Goal: Task Accomplishment & Management: Use online tool/utility

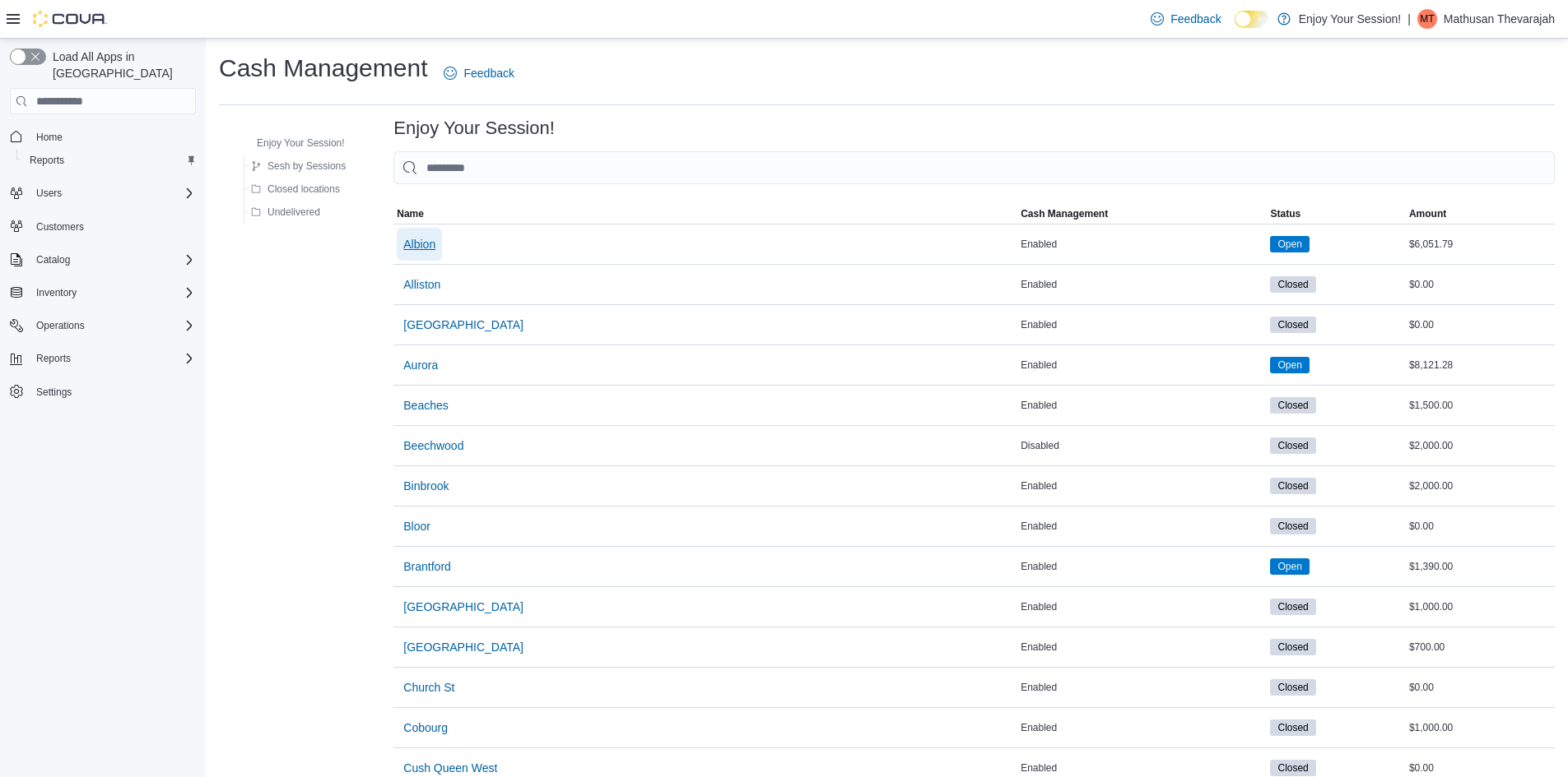
click at [430, 238] on span "Albion" at bounding box center [419, 244] width 32 height 16
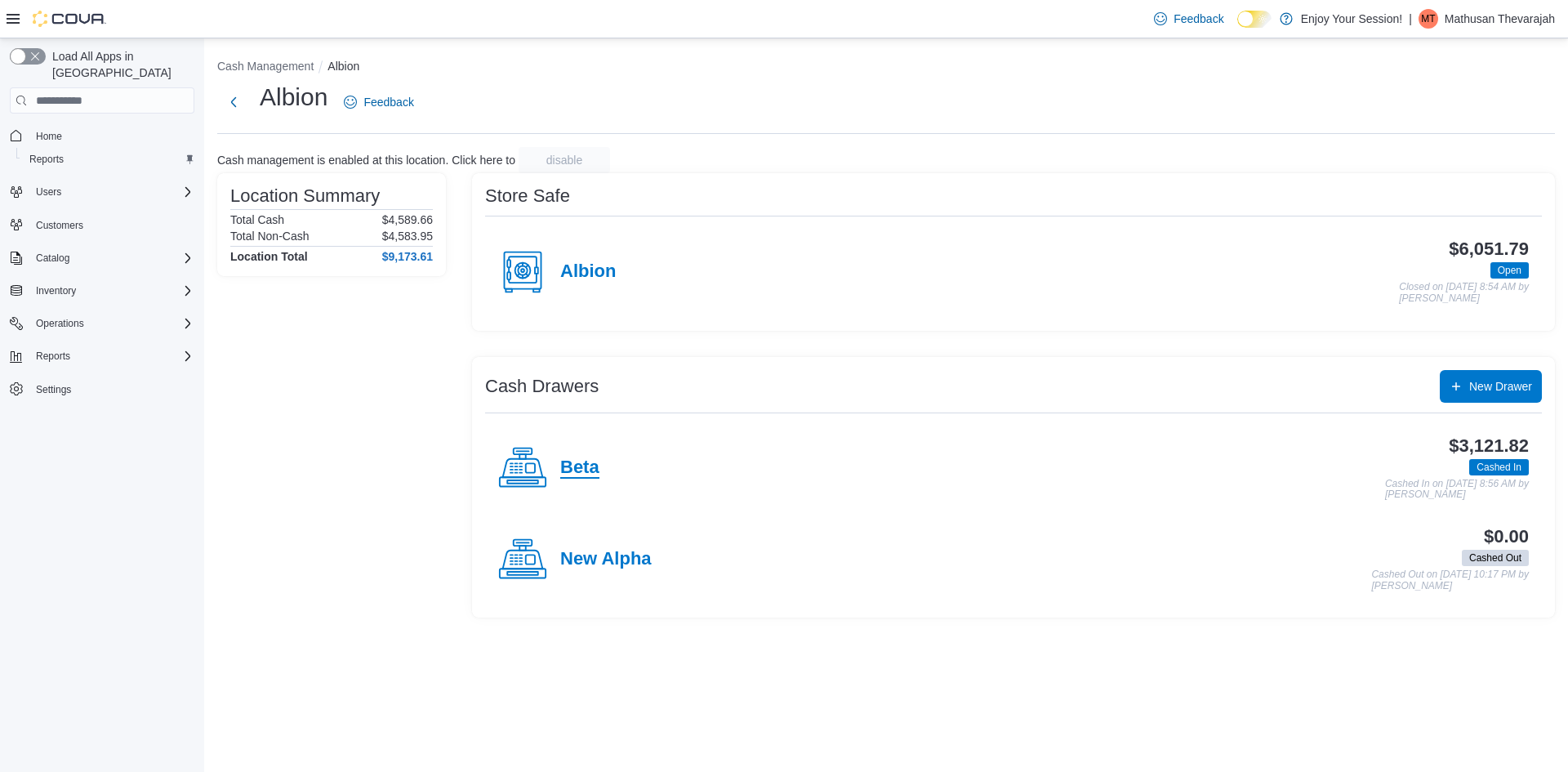
click at [577, 463] on h4 "Beta" at bounding box center [580, 468] width 40 height 22
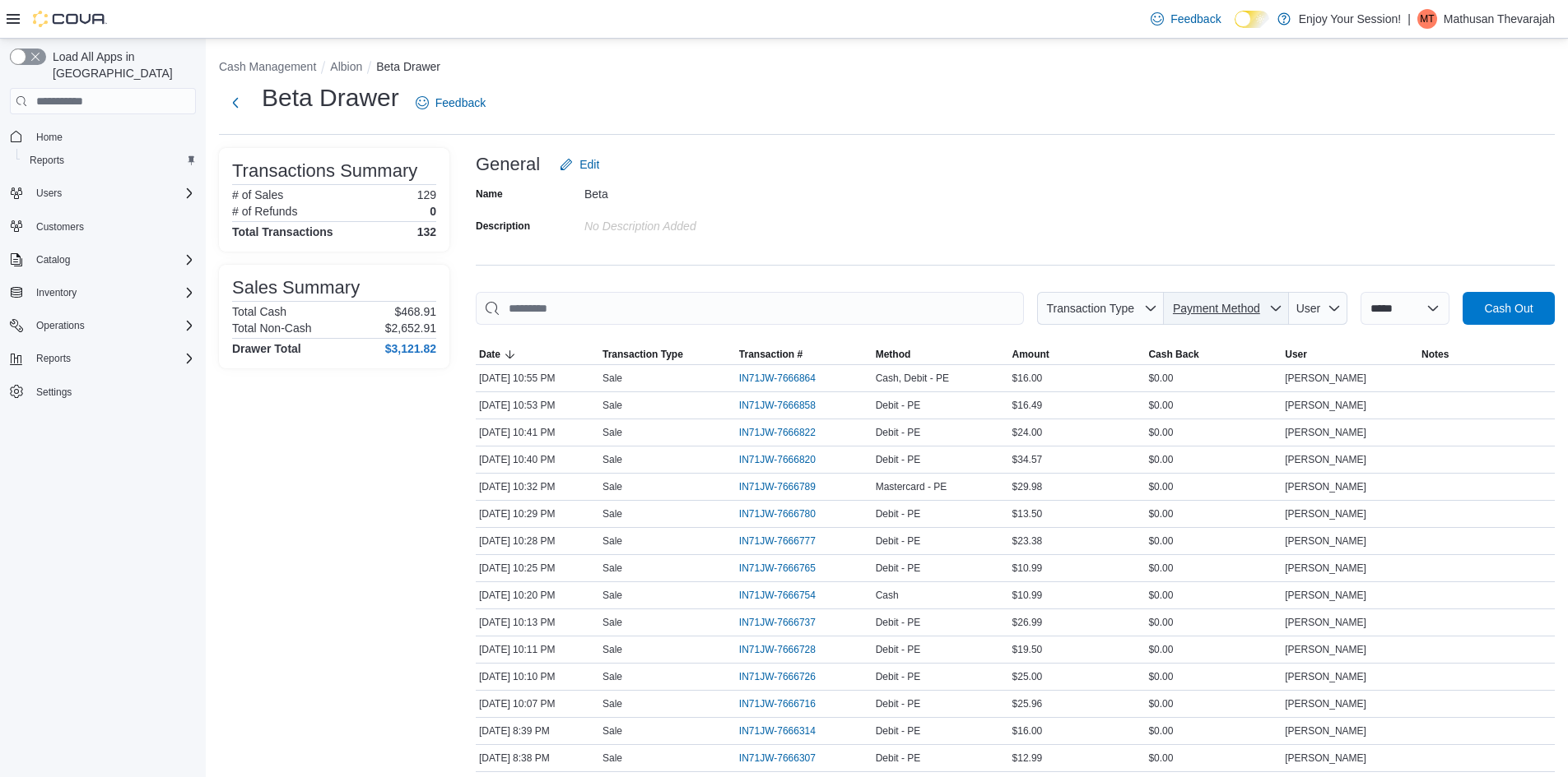
click at [1213, 312] on span "Payment Method" at bounding box center [1217, 308] width 88 height 13
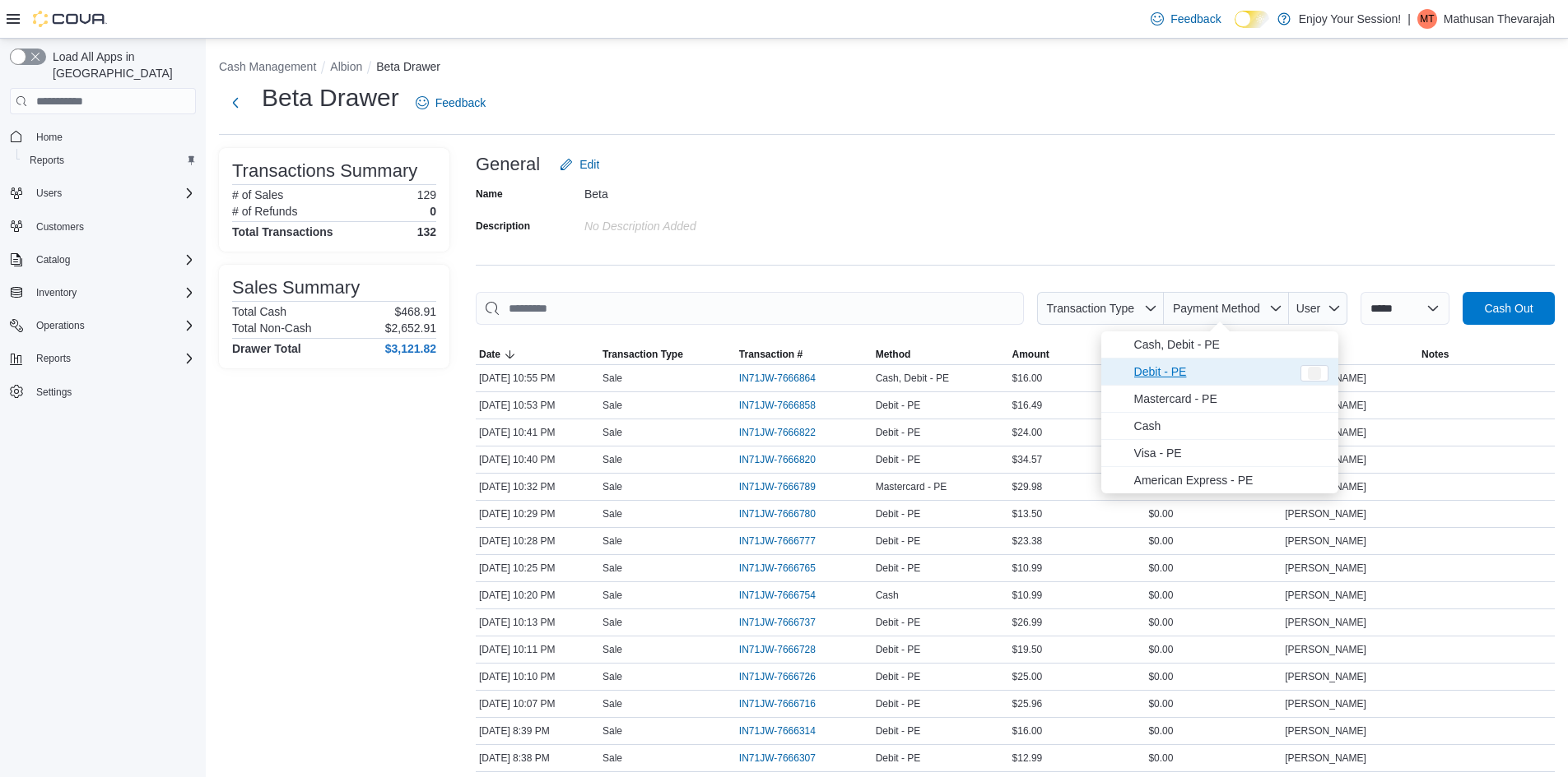
click at [1184, 372] on span "Debit - PE" at bounding box center [1212, 371] width 156 height 20
type input "**********"
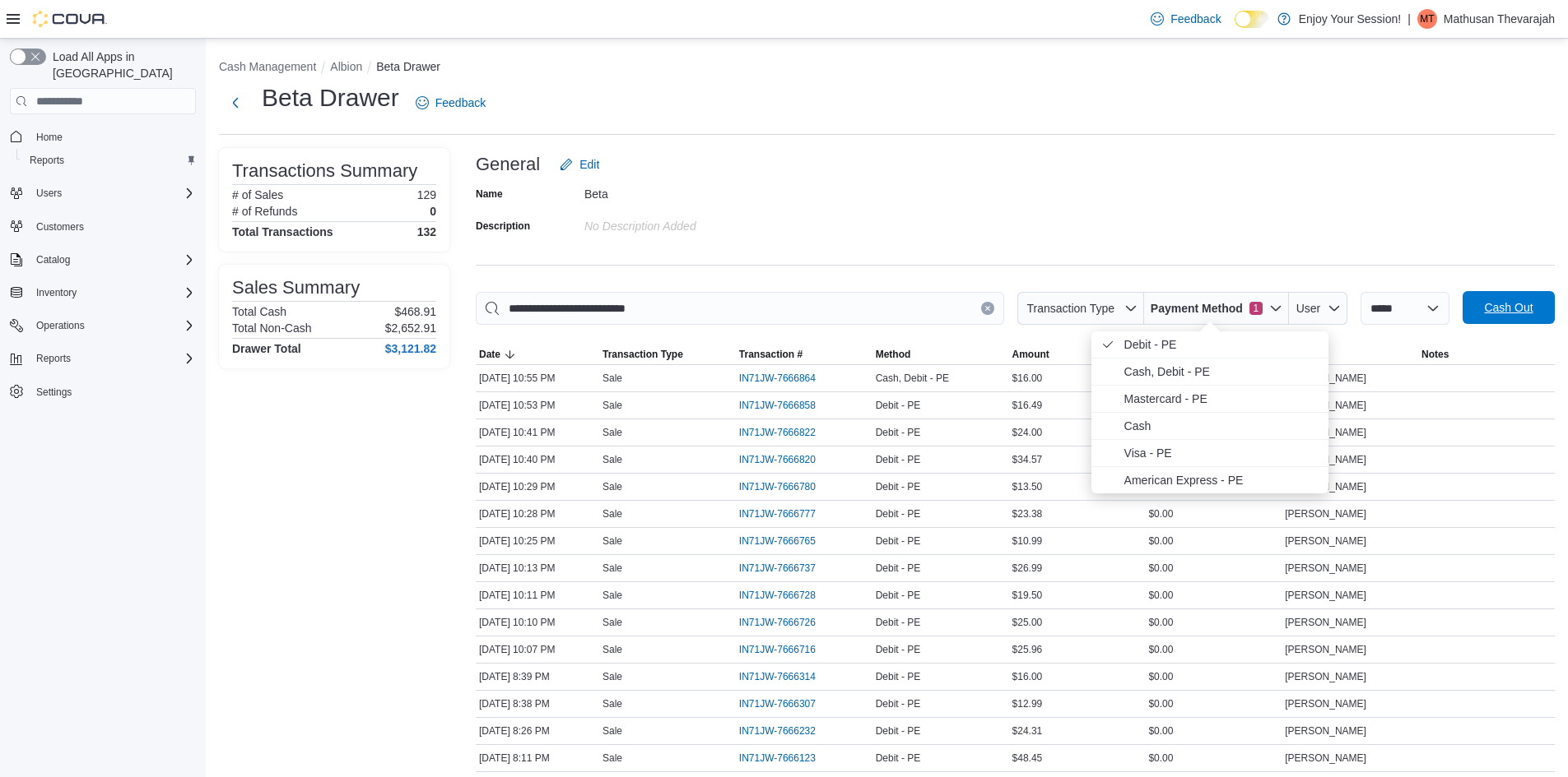
click at [1509, 309] on span "Cash Out" at bounding box center [1508, 307] width 49 height 16
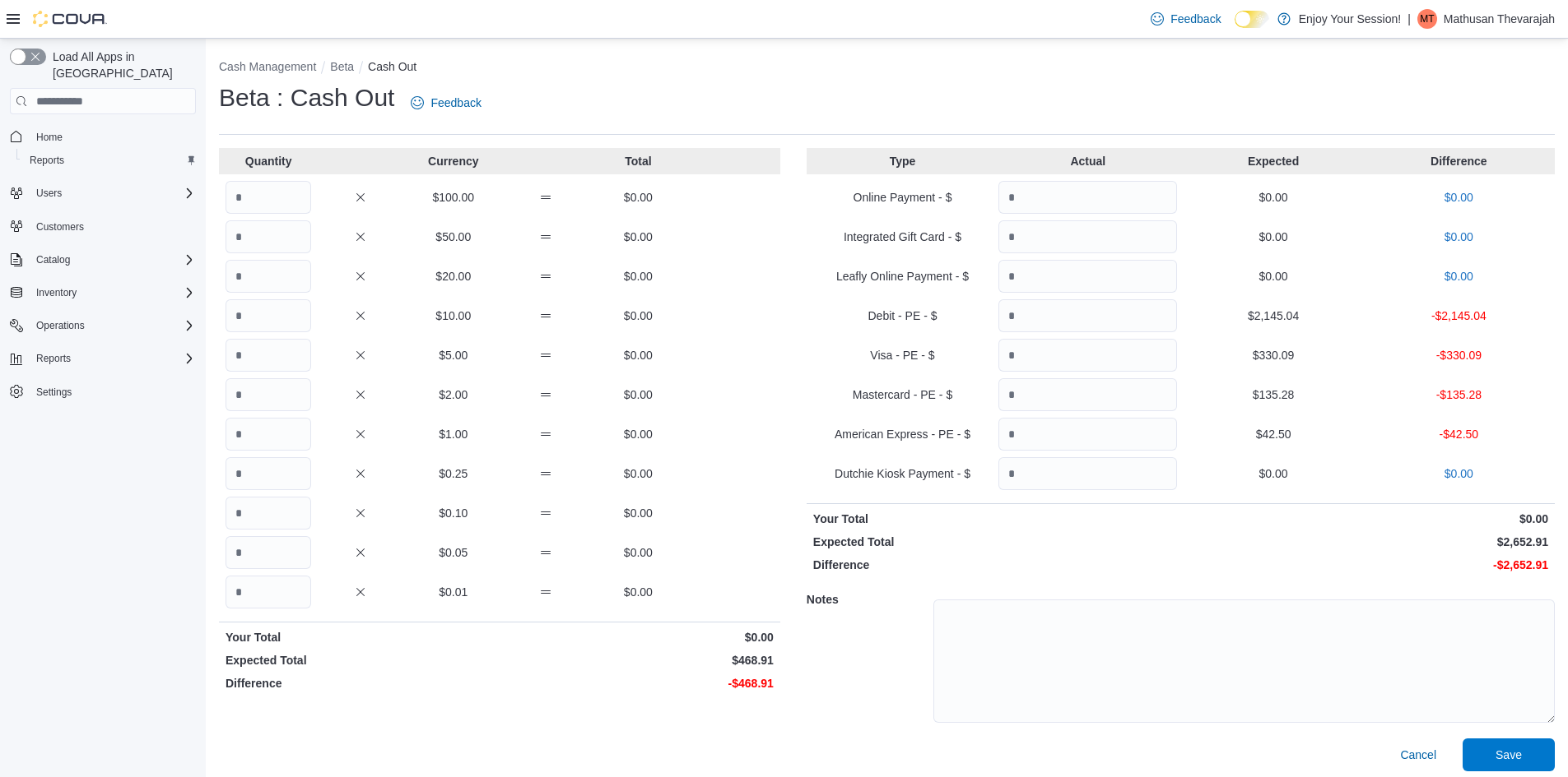
drag, startPoint x: 1187, startPoint y: 341, endPoint x: 1208, endPoint y: 328, distance: 24.7
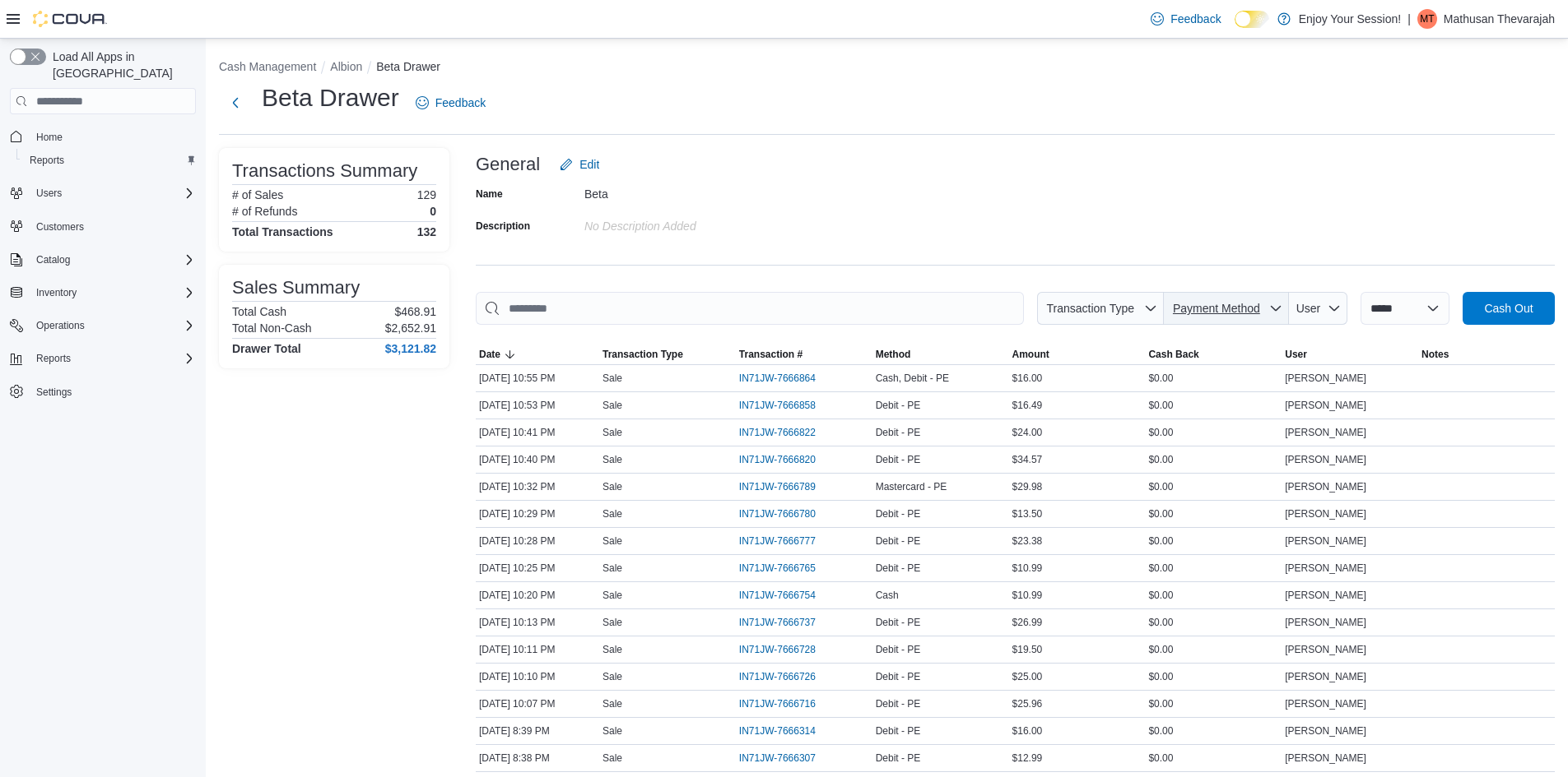
click at [1203, 311] on span "Payment Method" at bounding box center [1217, 308] width 88 height 13
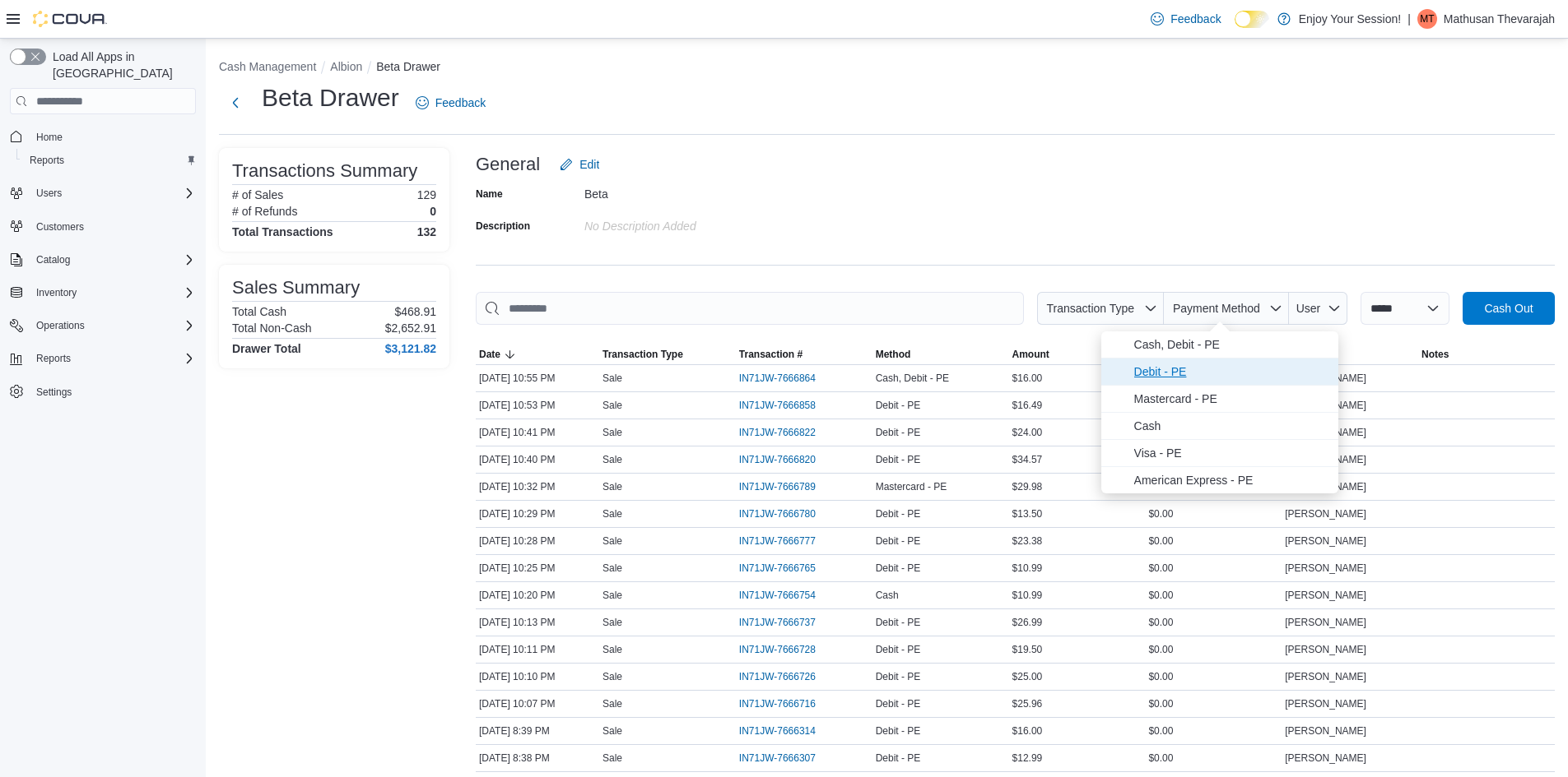
click at [1204, 365] on span "Debit - PE" at bounding box center [1231, 371] width 194 height 20
type input "**********"
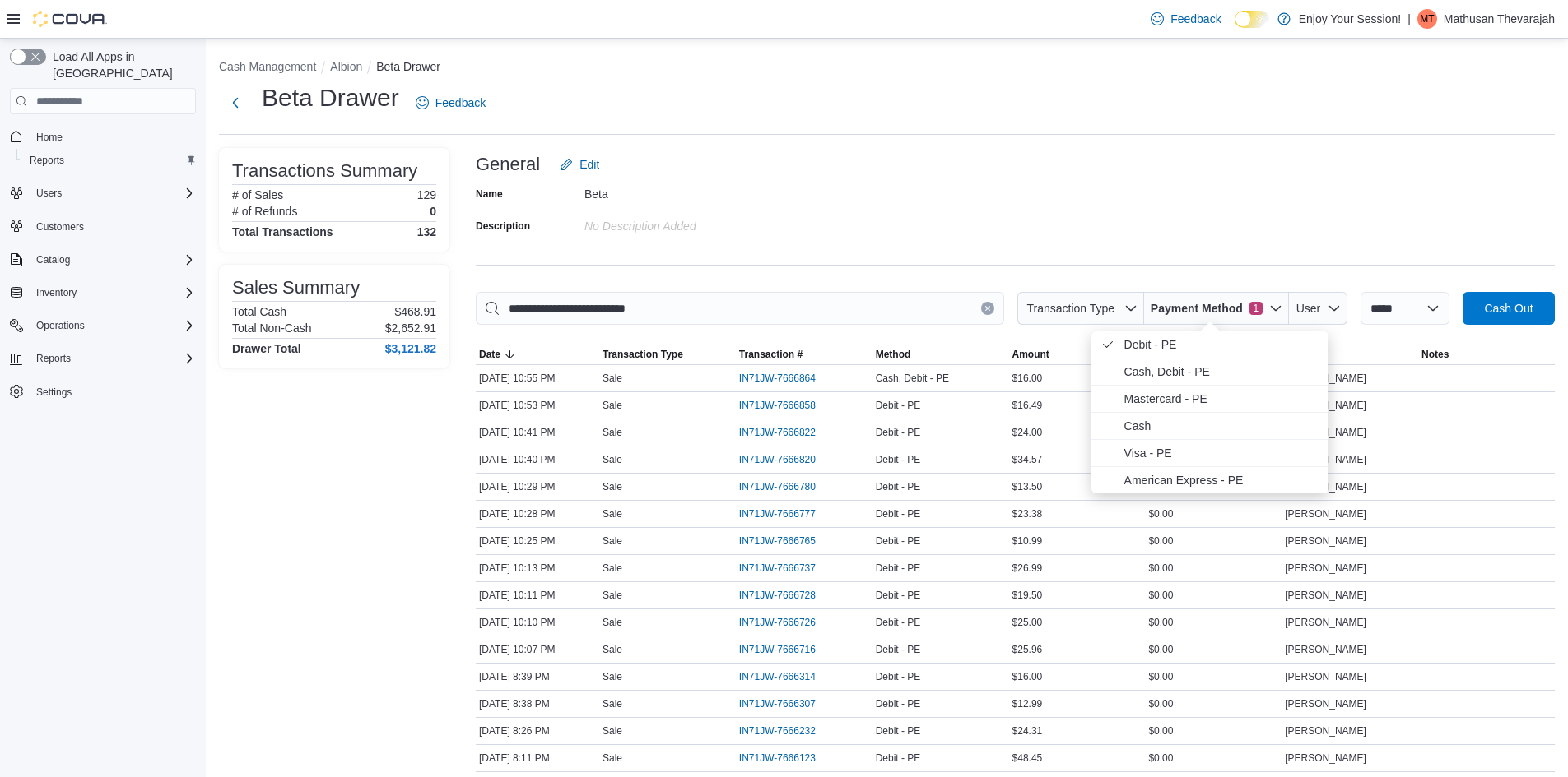
click at [972, 219] on div "Name Beta Description No Description added" at bounding box center [1015, 210] width 1079 height 57
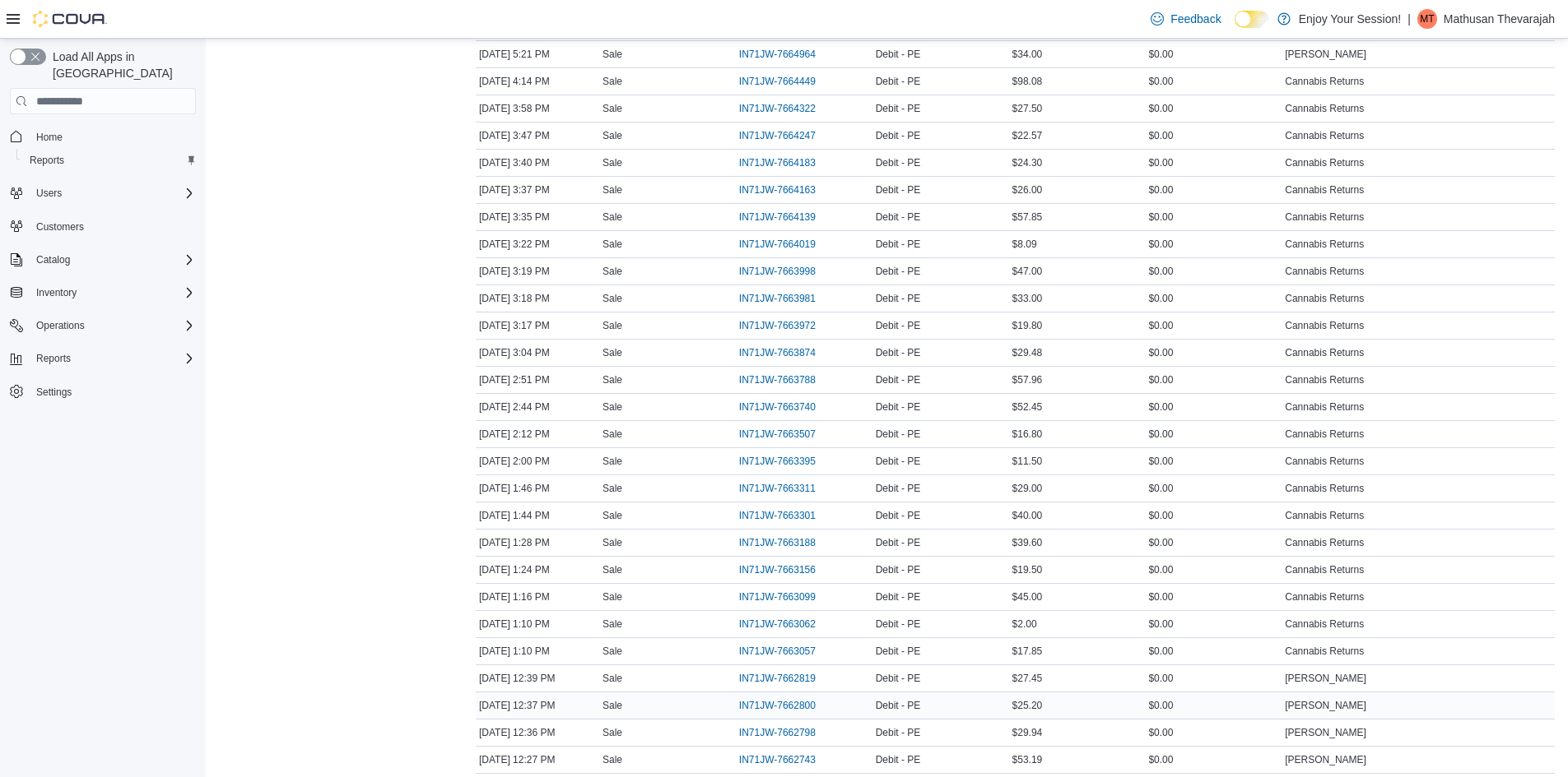
scroll to position [1139, 0]
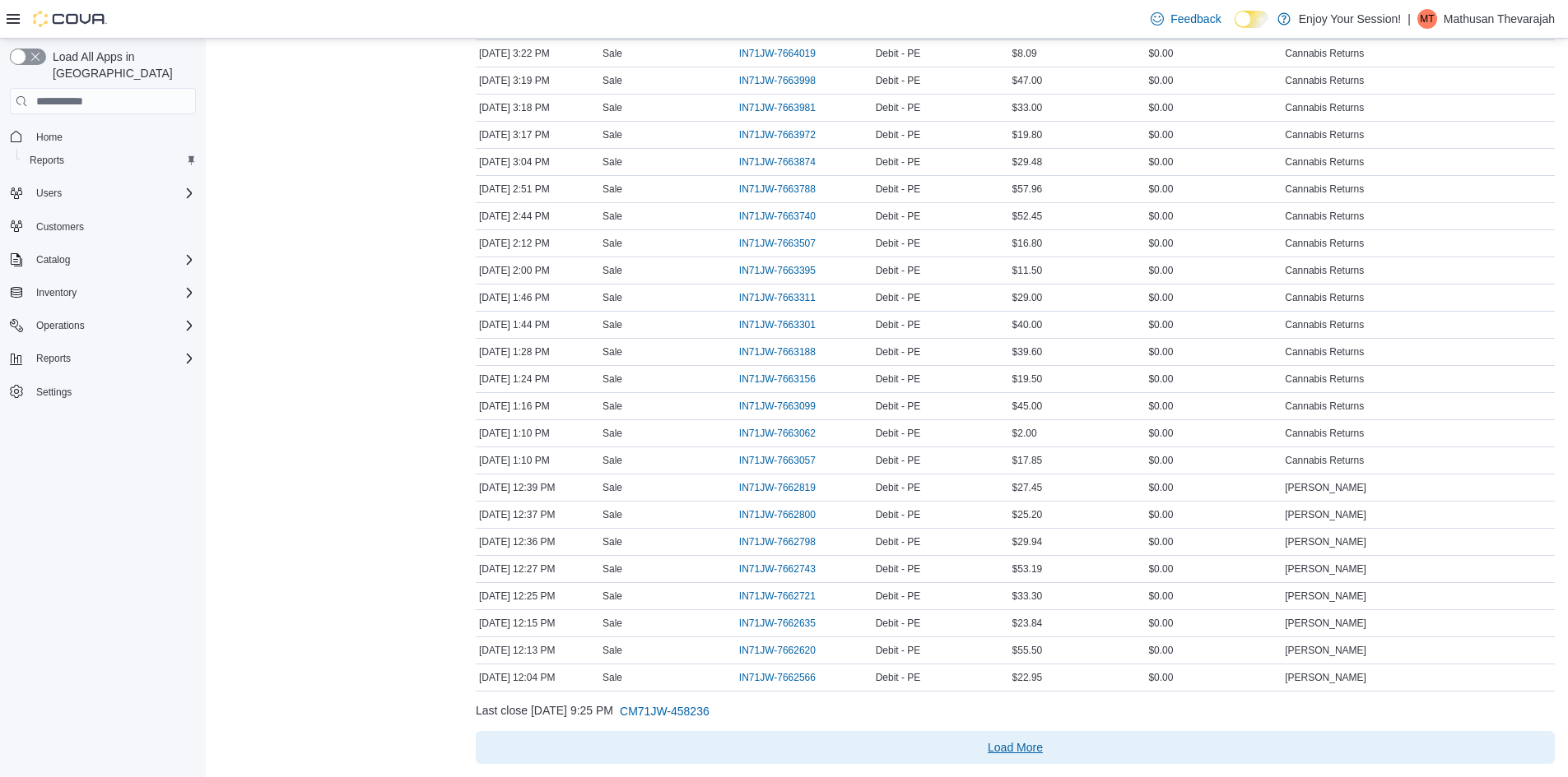
click at [1059, 753] on span "Load More" at bounding box center [1015, 748] width 1066 height 33
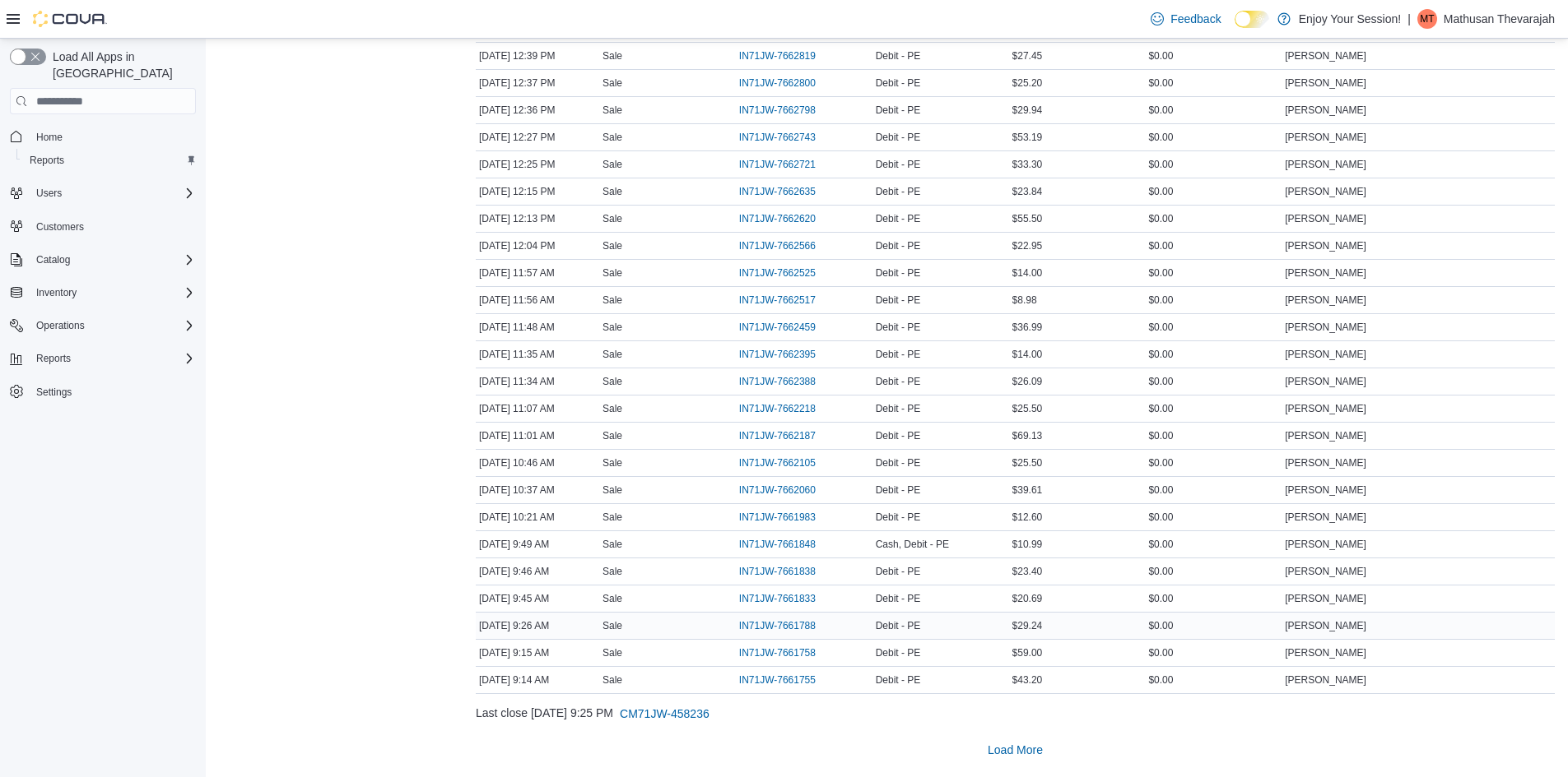
scroll to position [1574, 0]
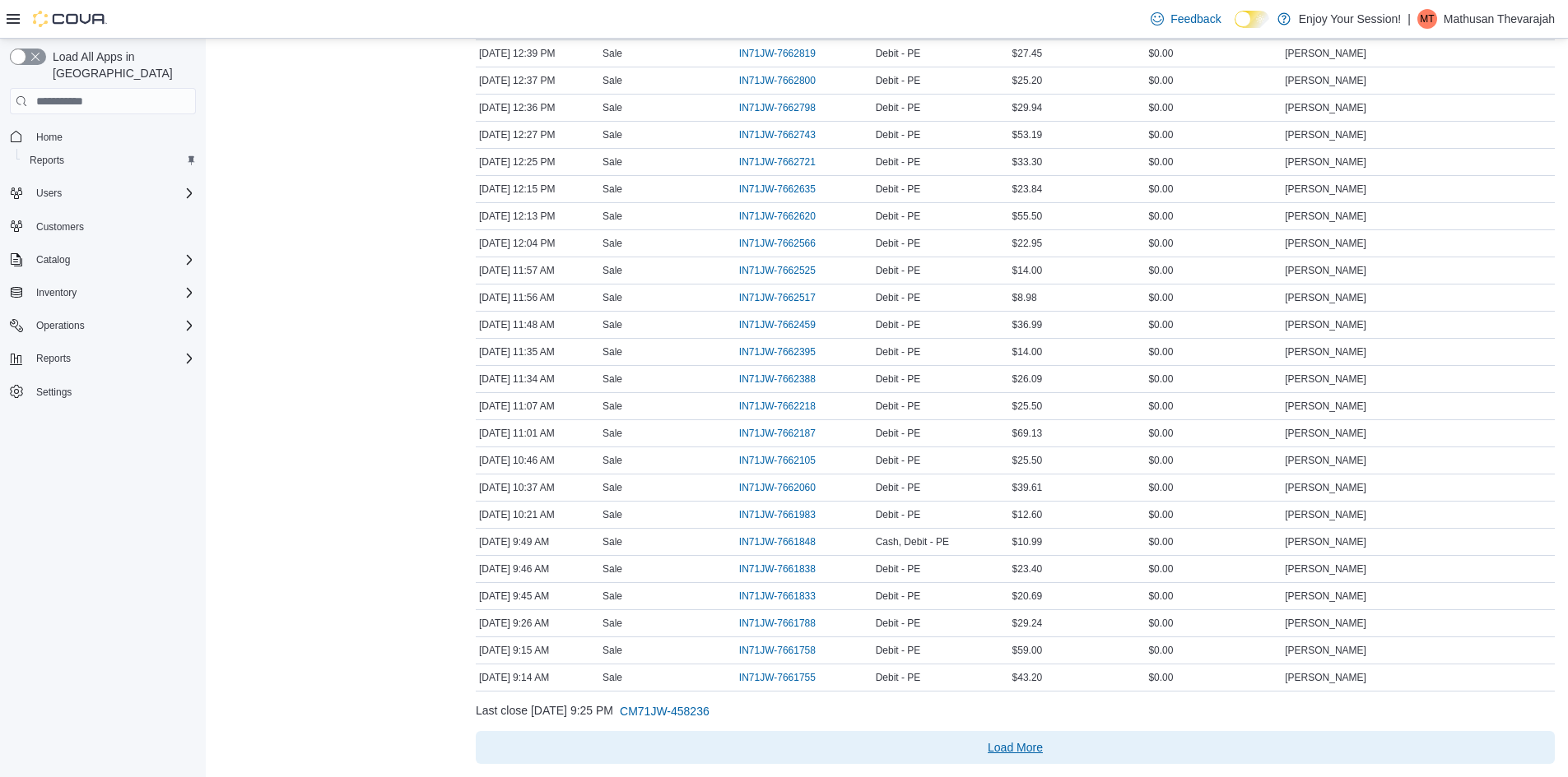
click at [1020, 741] on span "Load More" at bounding box center [1015, 748] width 56 height 16
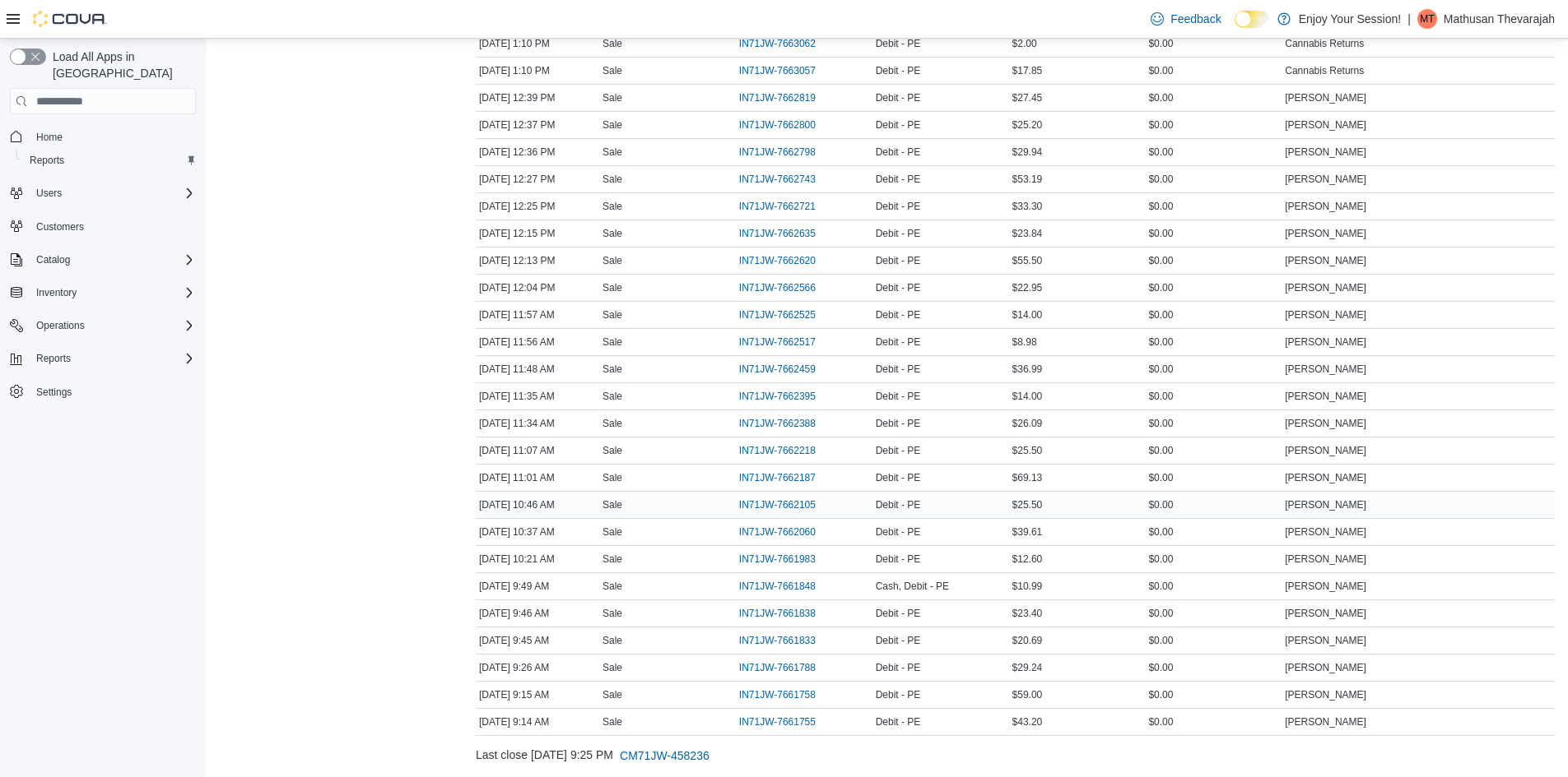
scroll to position [1492, 0]
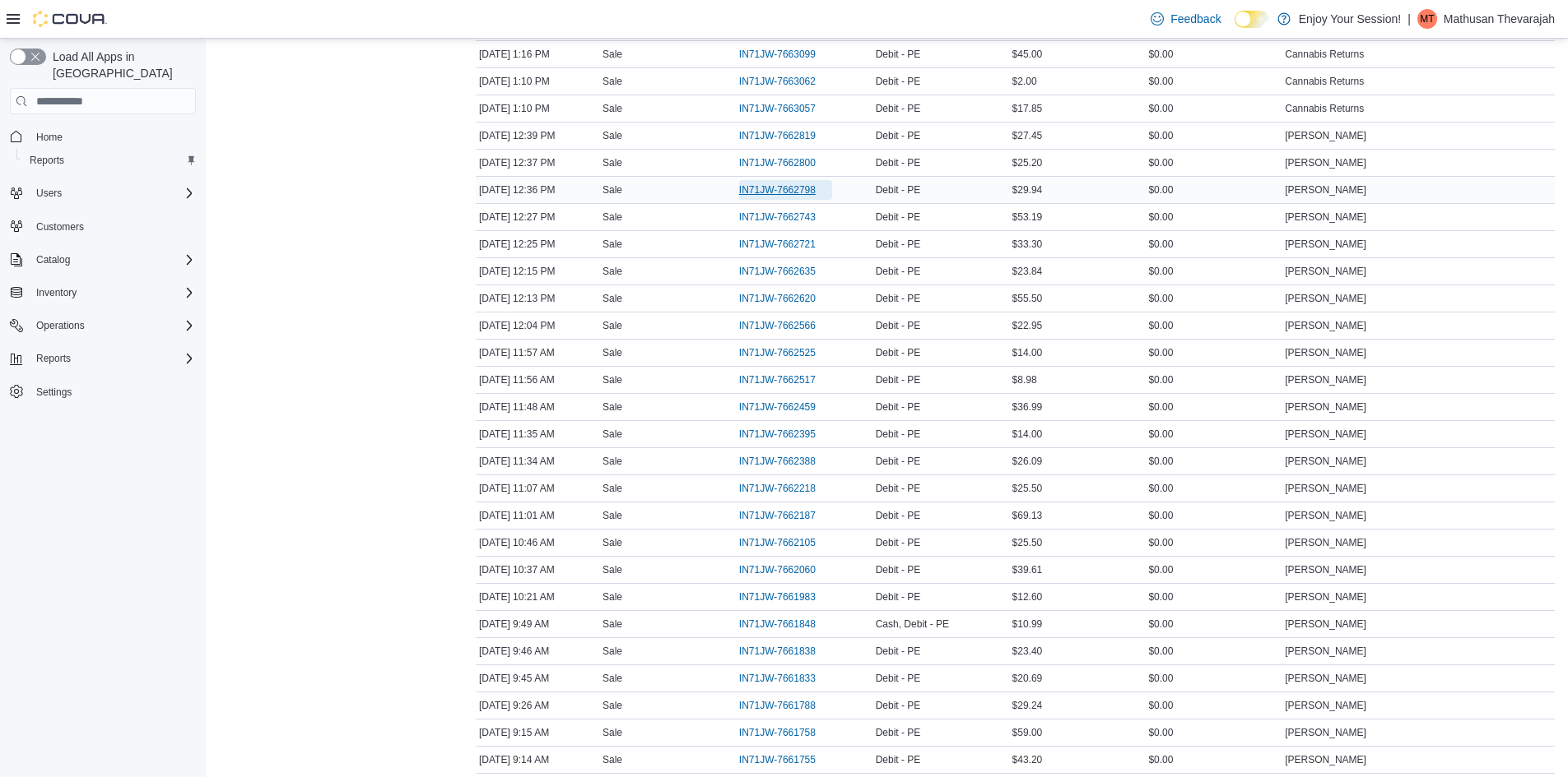
click at [808, 194] on span "IN71JW-7662798" at bounding box center [777, 190] width 76 height 13
click at [796, 216] on span "IN71JW-7663874" at bounding box center [777, 221] width 76 height 13
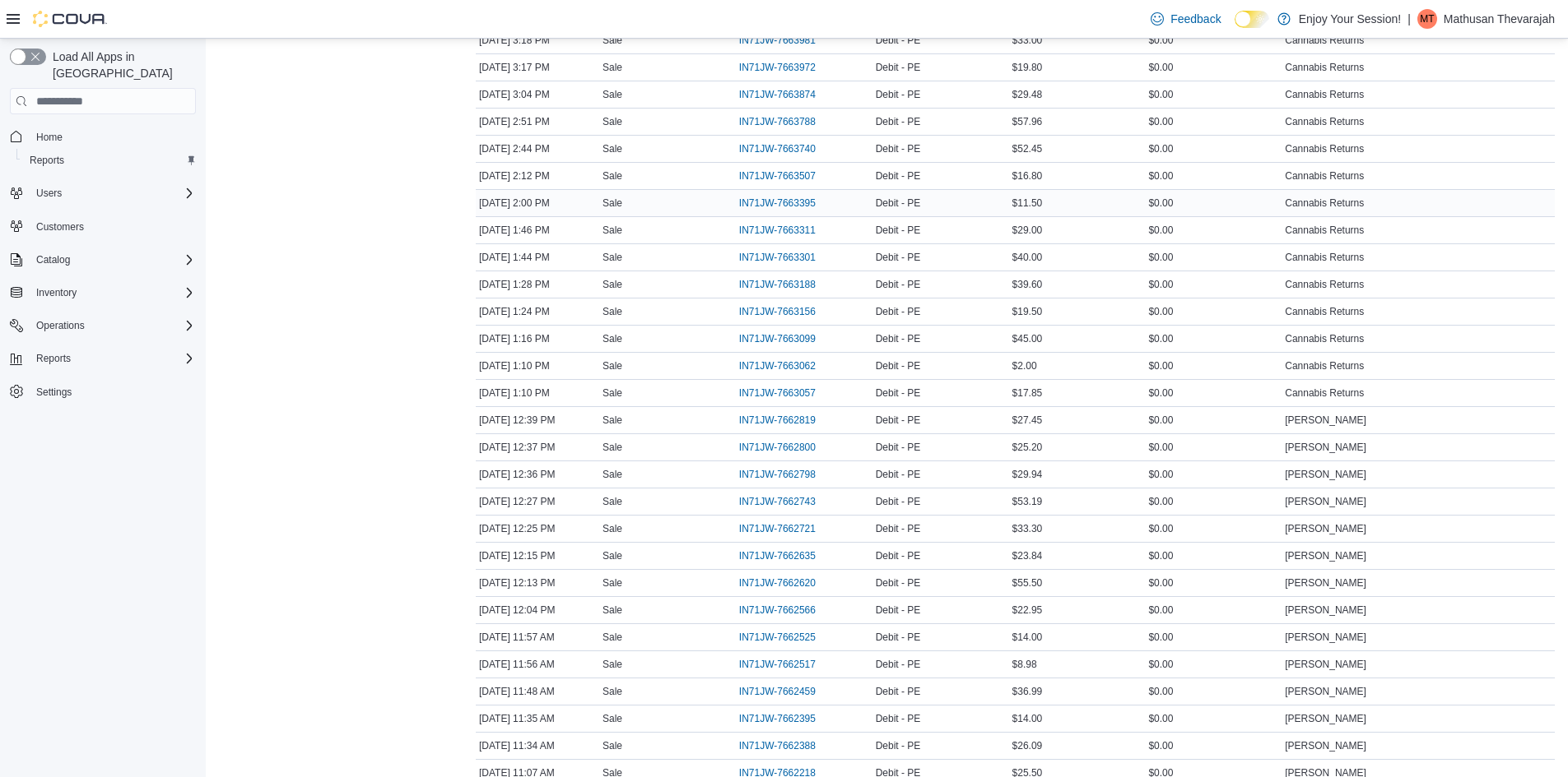
scroll to position [1244, 0]
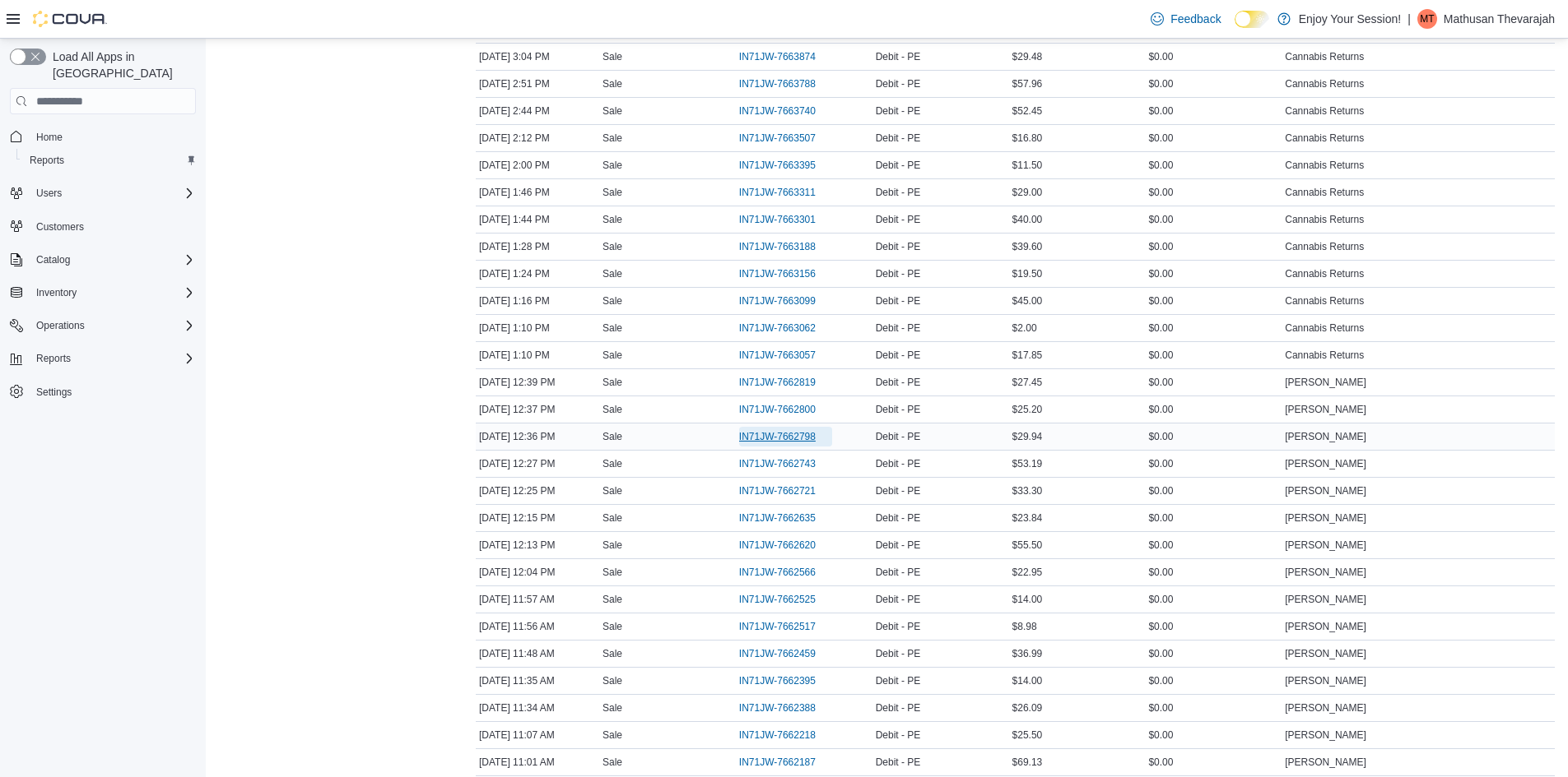
click at [758, 434] on span "IN71JW-7662798" at bounding box center [777, 436] width 76 height 13
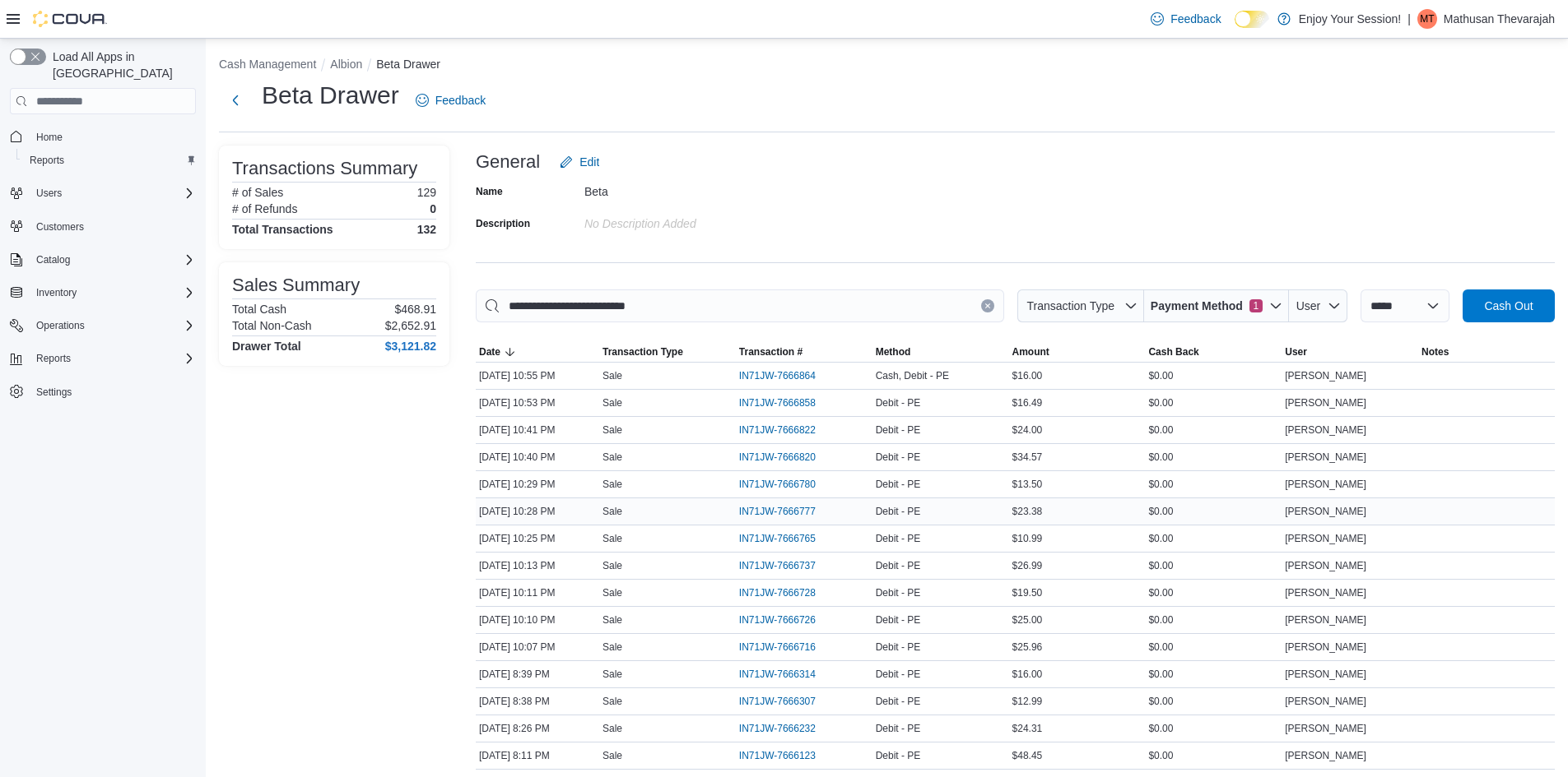
scroll to position [0, 0]
